Goal: Information Seeking & Learning: Learn about a topic

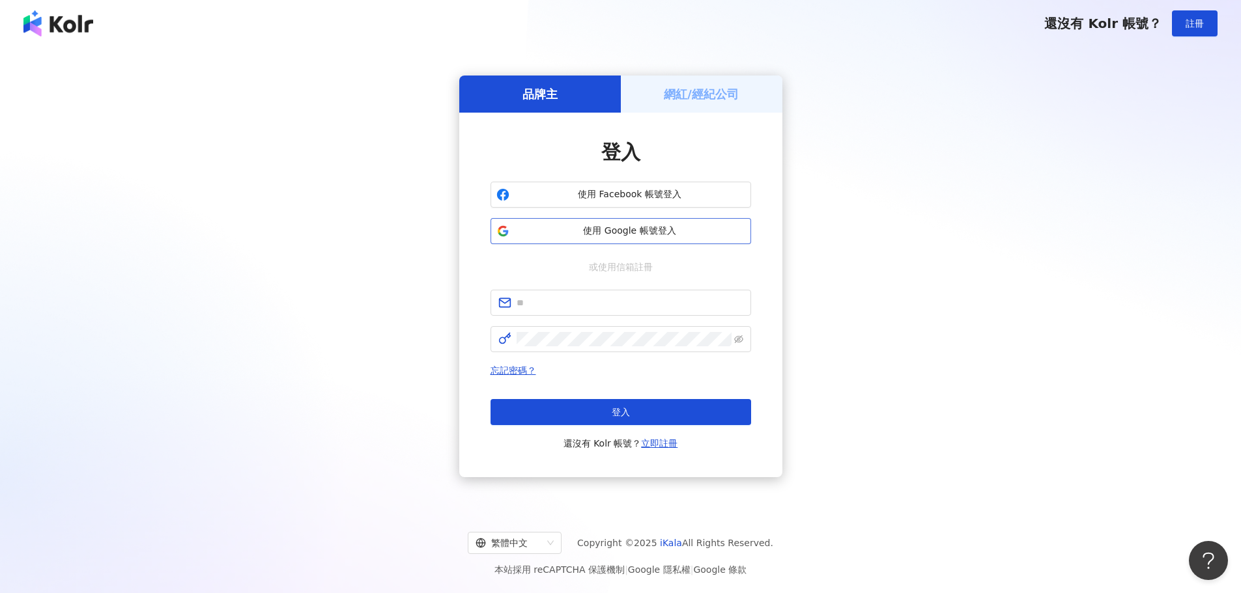
click at [656, 231] on span "使用 Google 帳號登入" at bounding box center [630, 231] width 231 height 13
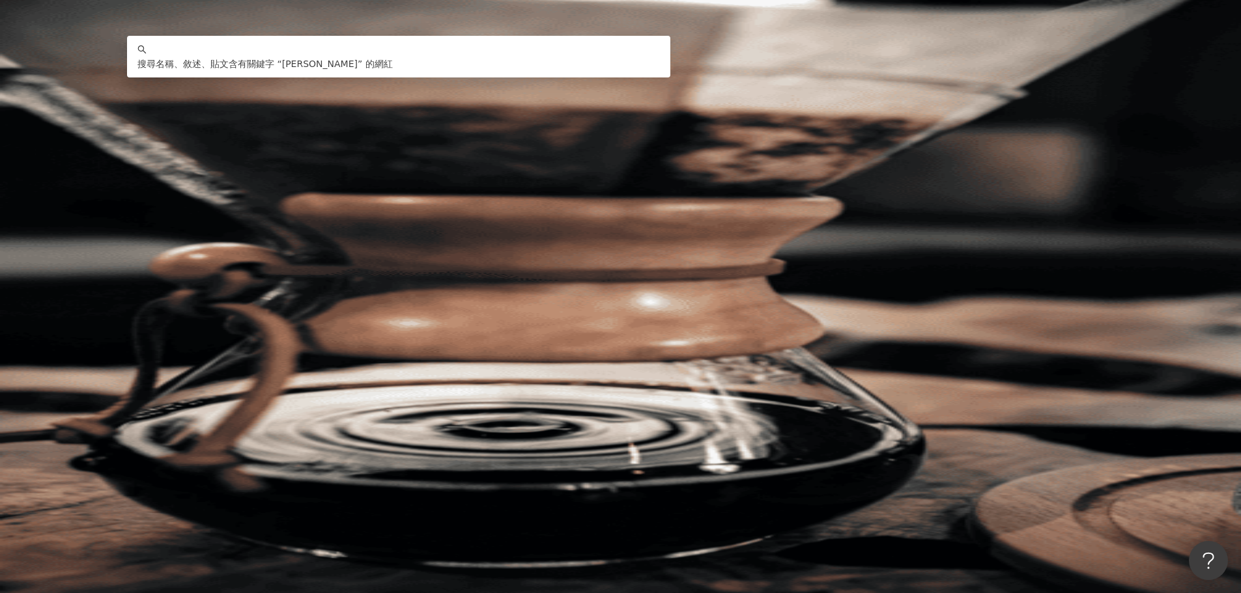
type input "***"
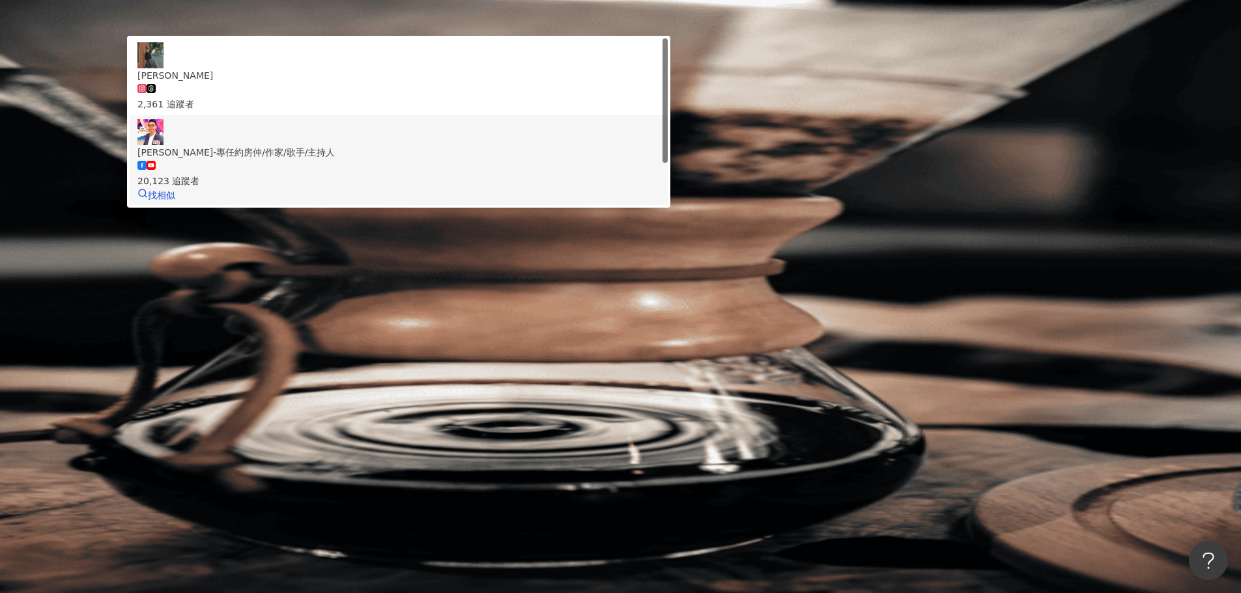
click at [610, 167] on div "20,123 追蹤者" at bounding box center [398, 174] width 522 height 29
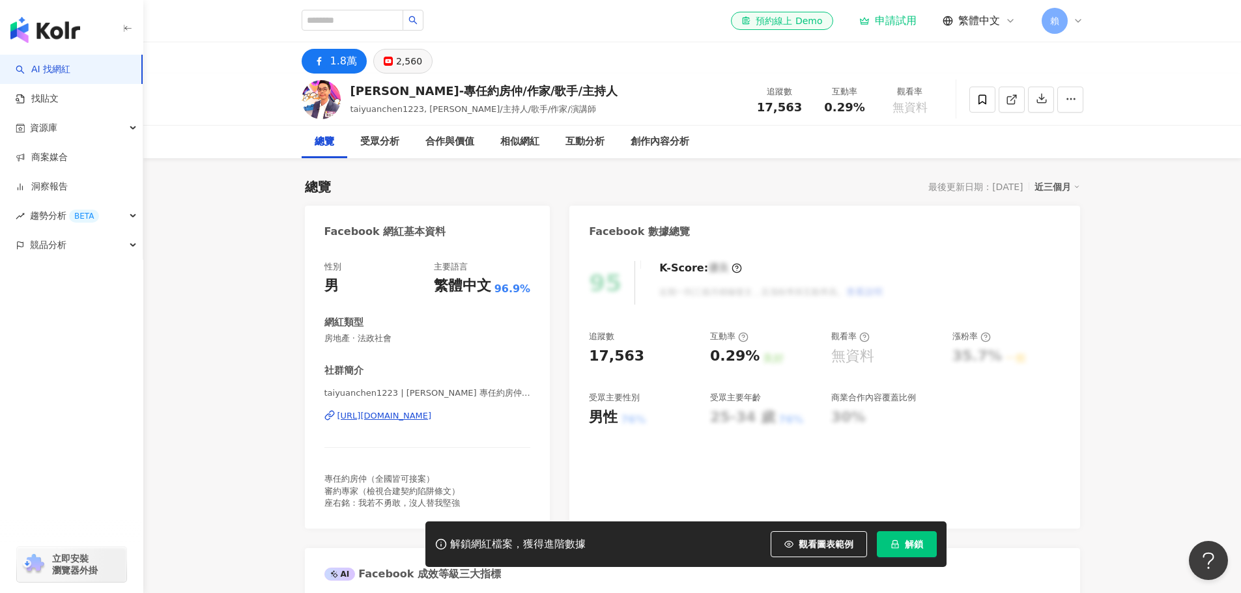
click at [405, 61] on div "2,560" at bounding box center [409, 61] width 26 height 18
